Goal: Information Seeking & Learning: Learn about a topic

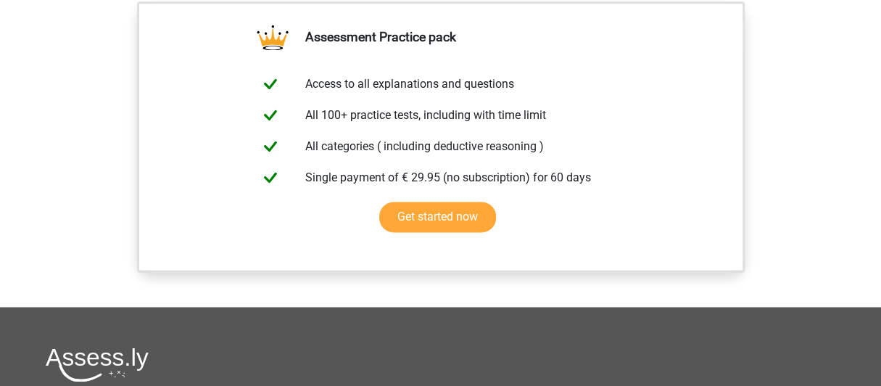
scroll to position [725, 0]
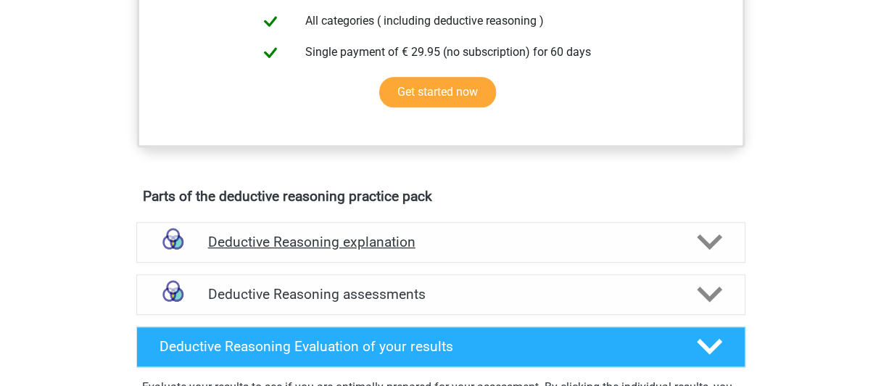
click at [703, 250] on polygon at bounding box center [709, 242] width 25 height 16
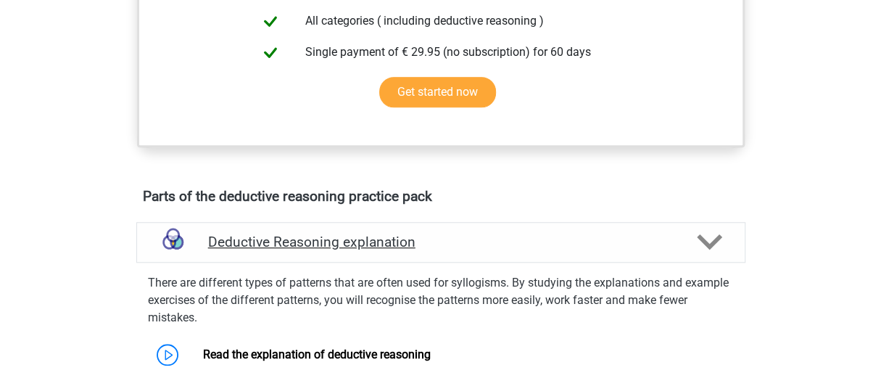
scroll to position [1015, 0]
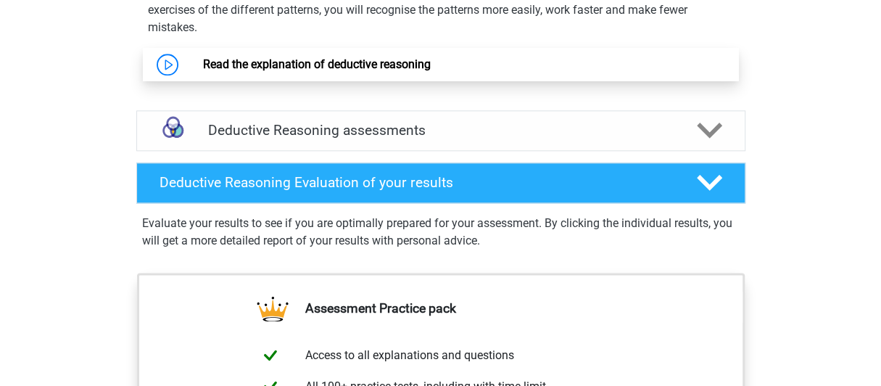
click at [352, 71] on link "Read the explanation of deductive reasoning" at bounding box center [317, 64] width 228 height 14
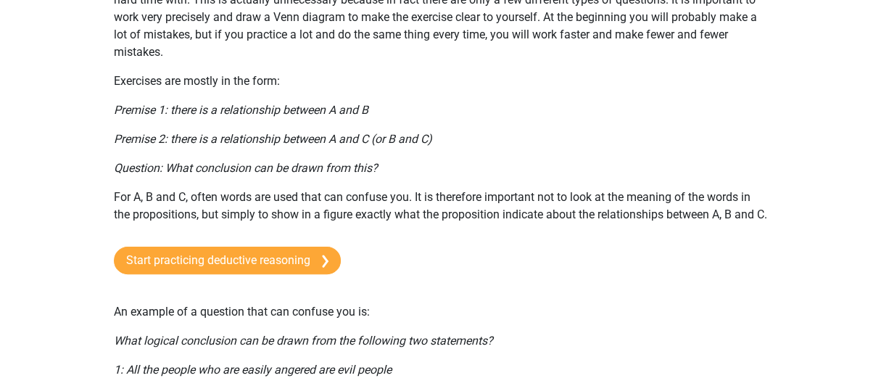
scroll to position [290, 0]
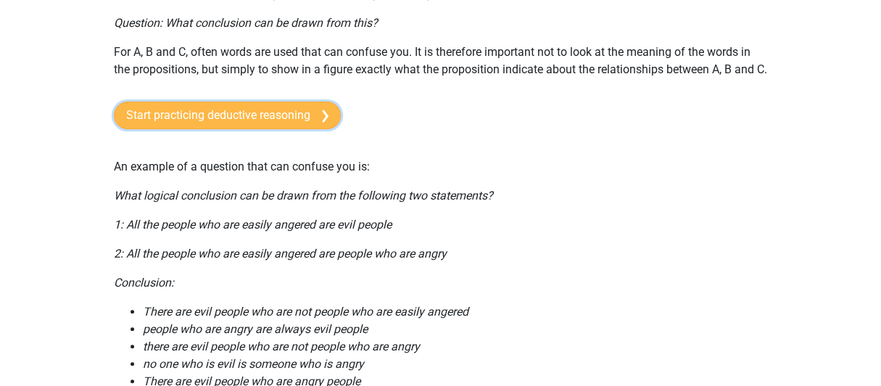
click at [291, 129] on link "Start practicing deductive reasoning" at bounding box center [227, 116] width 227 height 28
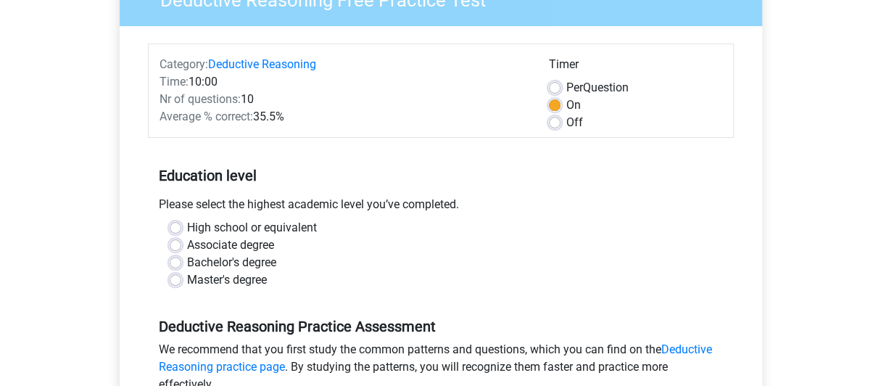
scroll to position [290, 0]
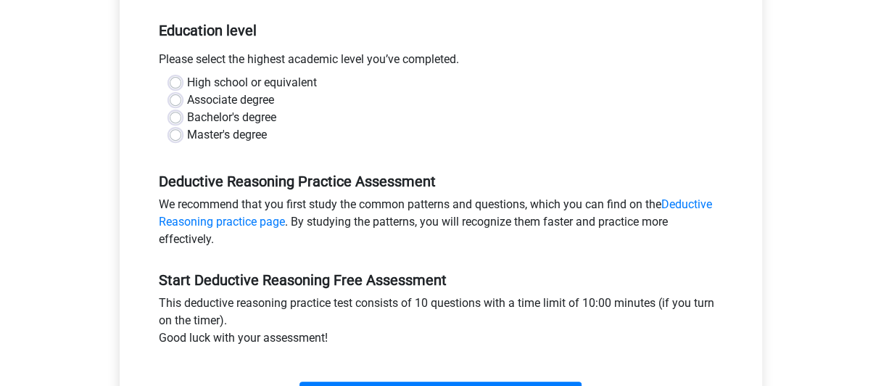
click at [187, 81] on label "High school or equivalent" at bounding box center [252, 82] width 130 height 17
click at [172, 81] on input "High school or equivalent" at bounding box center [176, 81] width 12 height 15
radio input "true"
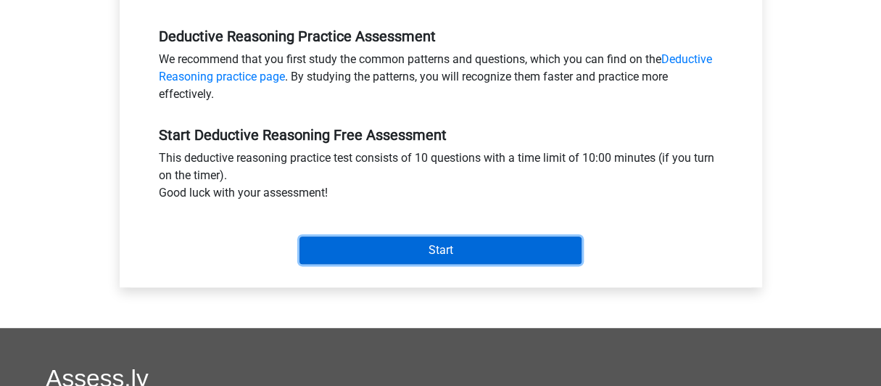
click at [460, 247] on input "Start" at bounding box center [440, 250] width 282 height 28
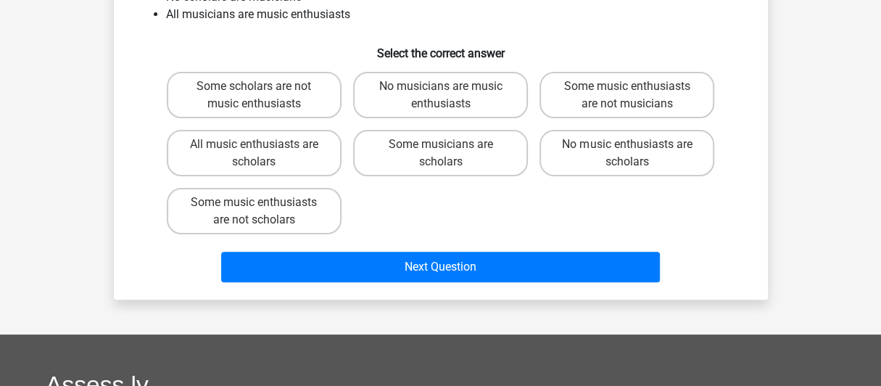
scroll to position [290, 0]
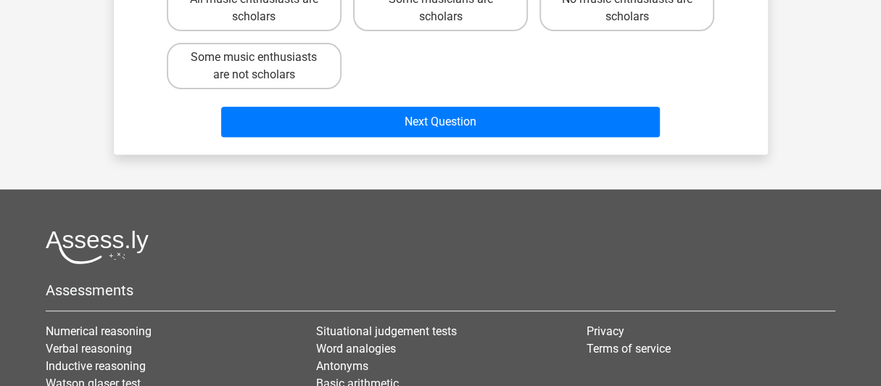
click at [255, 60] on input "Some music enthusiasts are not scholars" at bounding box center [258, 61] width 9 height 9
radio input "true"
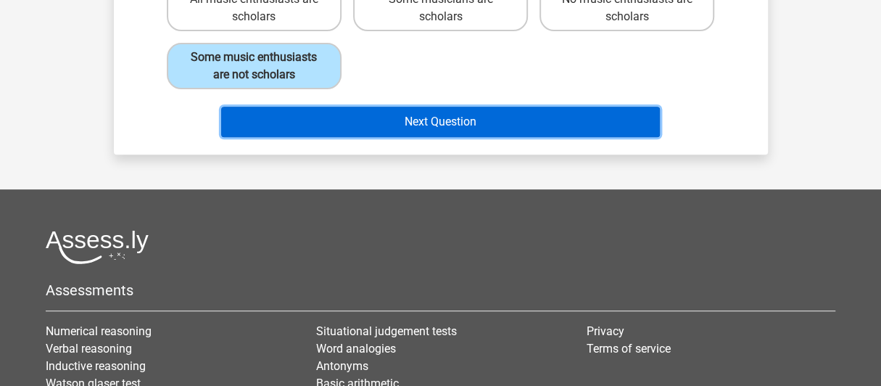
click at [425, 121] on button "Next Question" at bounding box center [440, 122] width 439 height 30
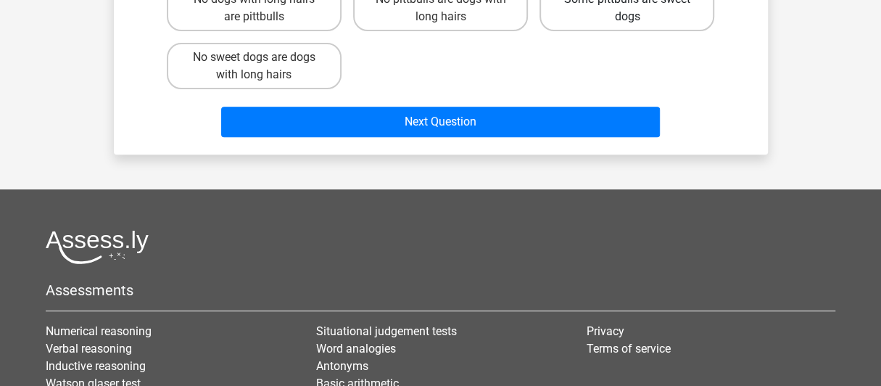
scroll to position [67, 0]
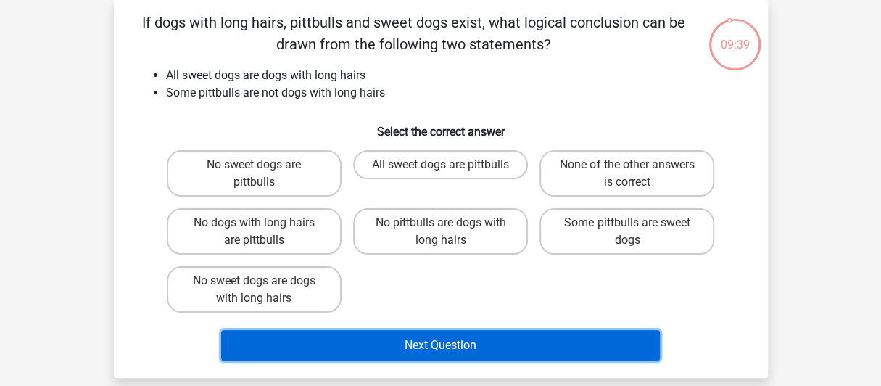
click at [474, 342] on button "Next Question" at bounding box center [440, 345] width 439 height 30
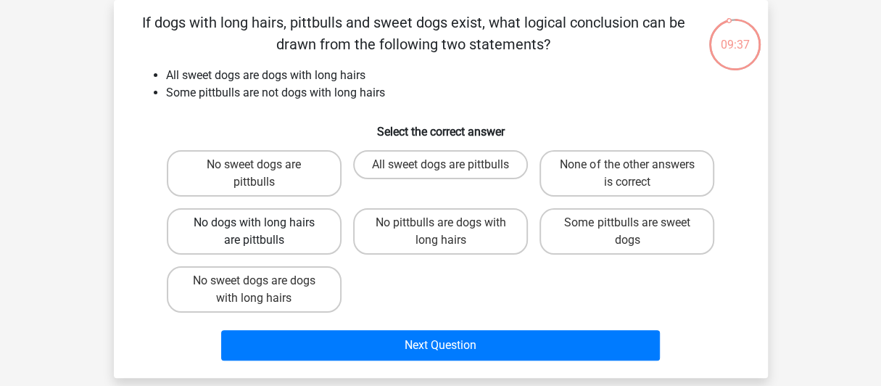
click at [247, 233] on label "No dogs with long hairs are pittbulls" at bounding box center [254, 231] width 175 height 46
click at [254, 232] on input "No dogs with long hairs are pittbulls" at bounding box center [258, 227] width 9 height 9
radio input "true"
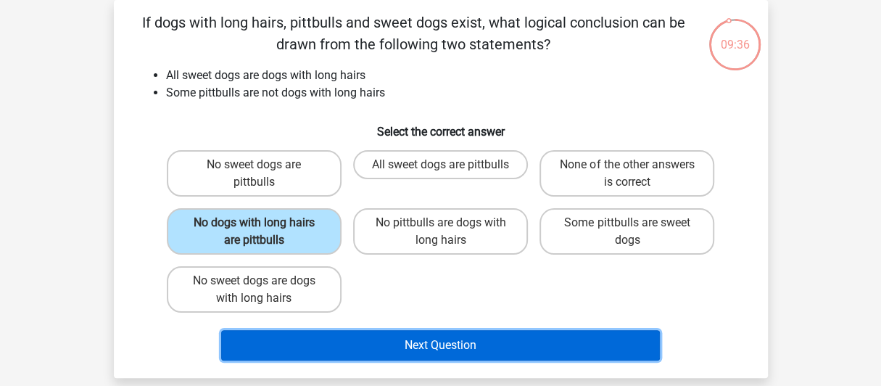
click at [428, 337] on button "Next Question" at bounding box center [440, 345] width 439 height 30
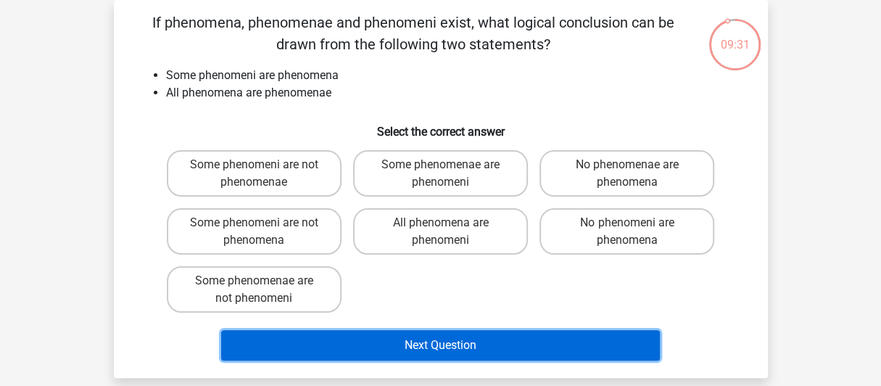
click at [460, 344] on button "Next Question" at bounding box center [440, 345] width 439 height 30
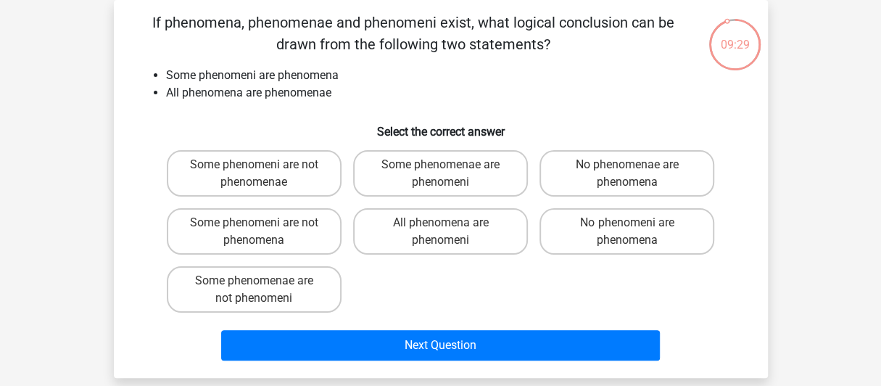
click at [255, 228] on input "Some phenomeni are not phenomena" at bounding box center [258, 227] width 9 height 9
radio input "true"
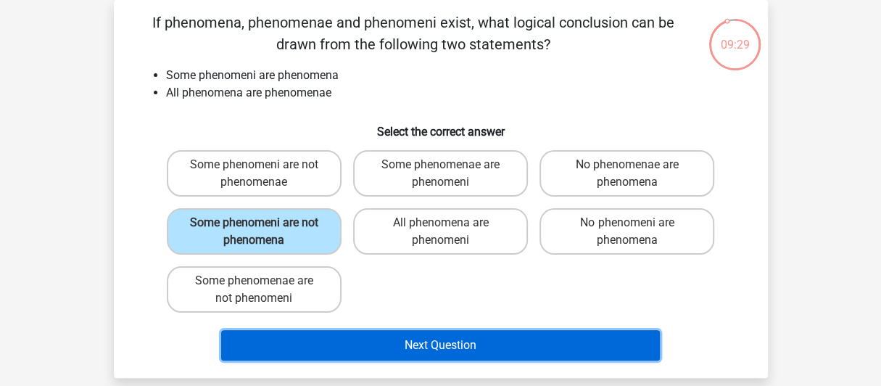
click at [465, 347] on button "Next Question" at bounding box center [440, 345] width 439 height 30
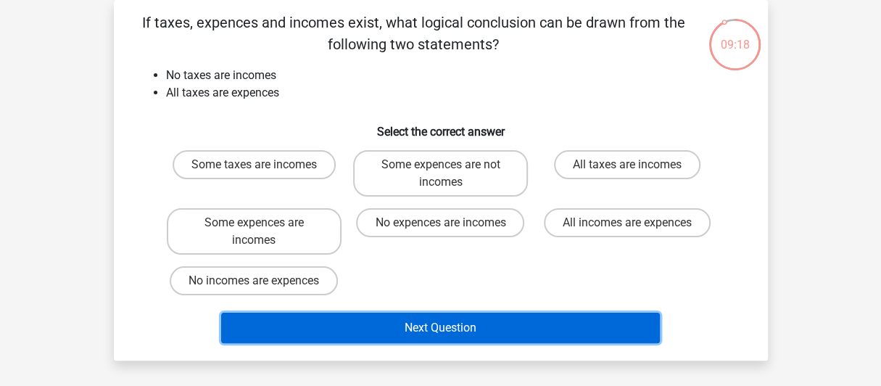
click at [476, 330] on button "Next Question" at bounding box center [440, 328] width 439 height 30
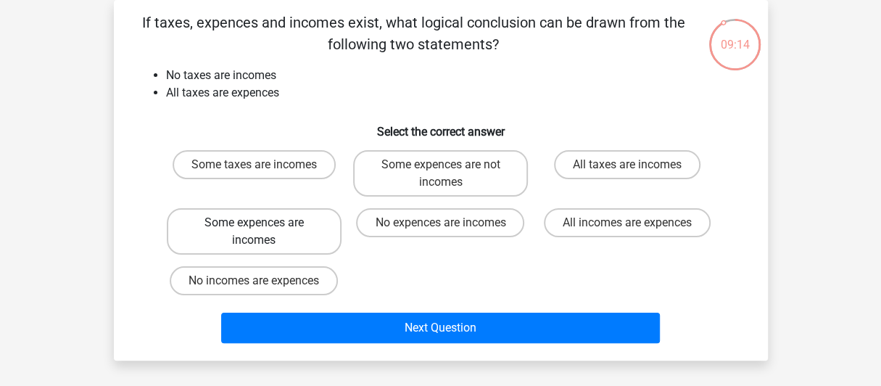
click at [299, 226] on label "Some expences are incomes" at bounding box center [254, 231] width 175 height 46
click at [263, 226] on input "Some expences are incomes" at bounding box center [258, 227] width 9 height 9
radio input "true"
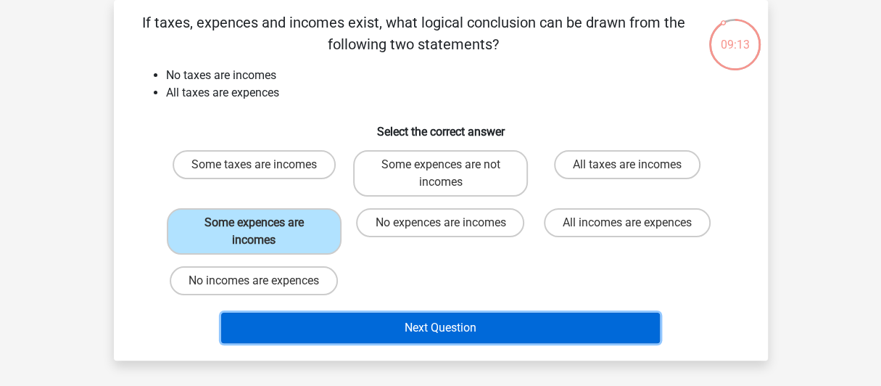
click at [450, 323] on button "Next Question" at bounding box center [440, 328] width 439 height 30
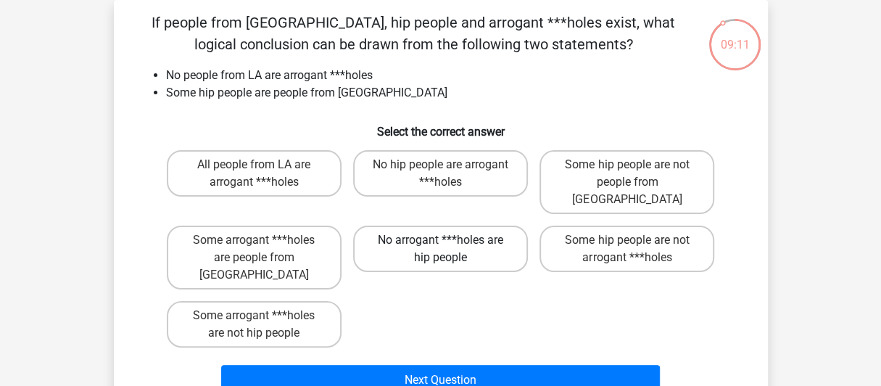
click at [420, 229] on label "No arrogant ***holes are hip people" at bounding box center [440, 249] width 175 height 46
click at [440, 240] on input "No arrogant ***holes are hip people" at bounding box center [444, 244] width 9 height 9
radio input "true"
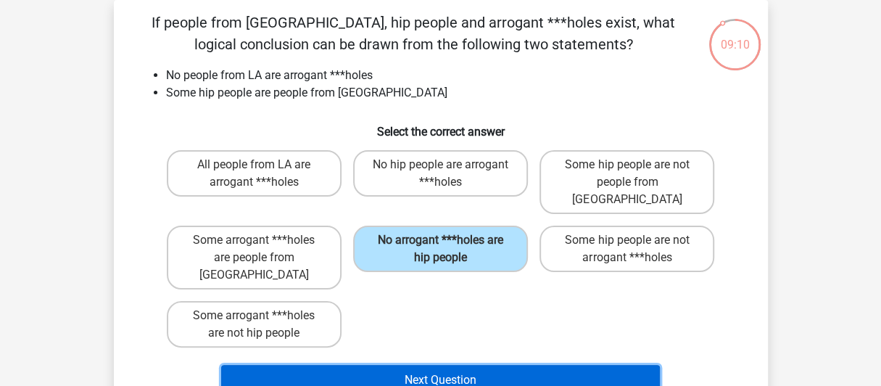
click at [455, 365] on button "Next Question" at bounding box center [440, 380] width 439 height 30
